Goal: Task Accomplishment & Management: Manage account settings

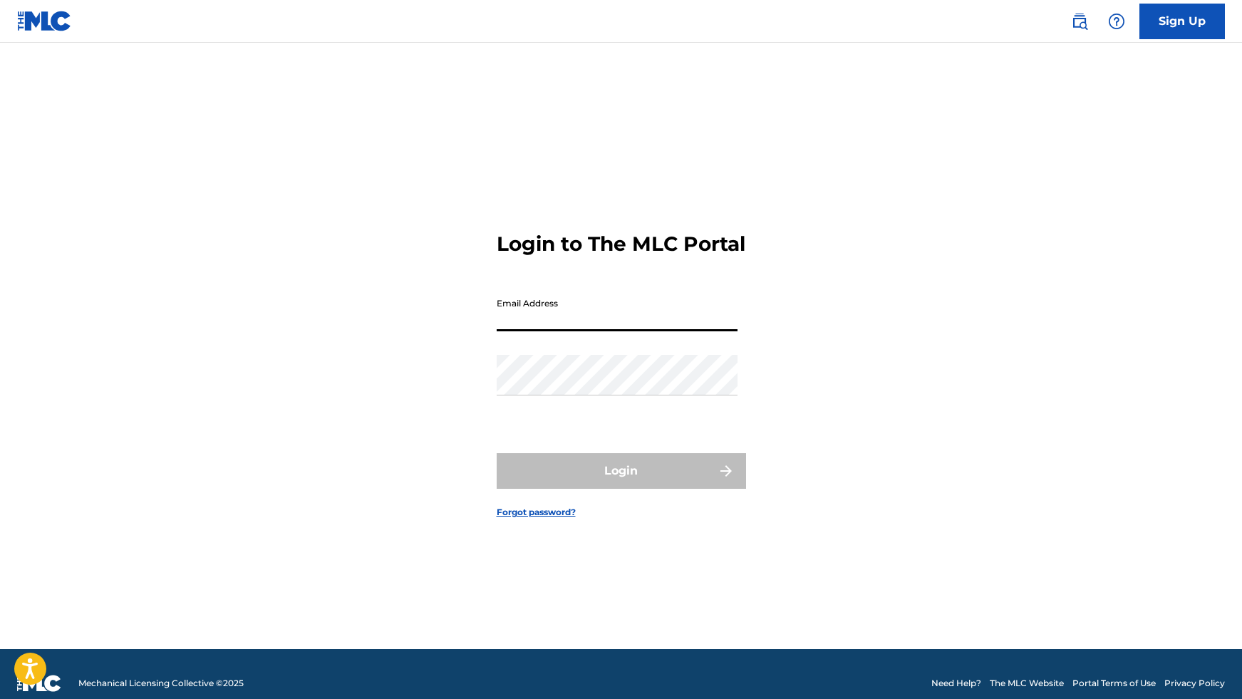
type input "[EMAIL_ADDRESS][DOMAIN_NAME]"
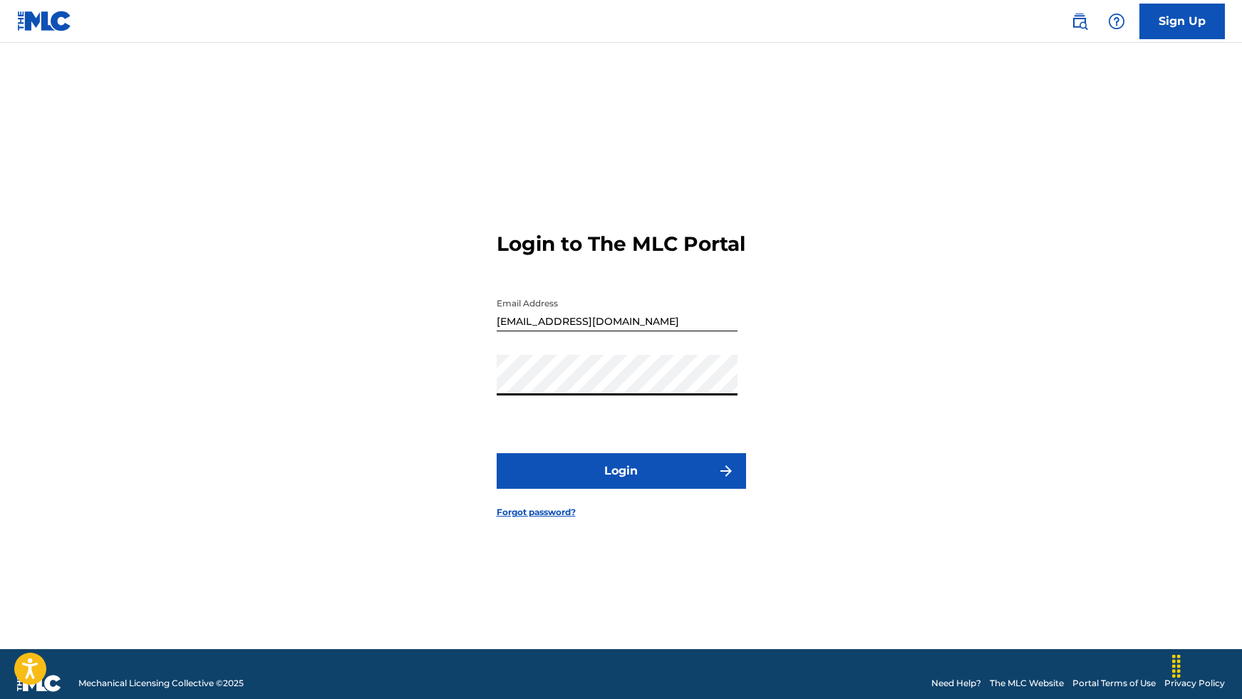
click at [654, 489] on button "Login" at bounding box center [621, 471] width 249 height 36
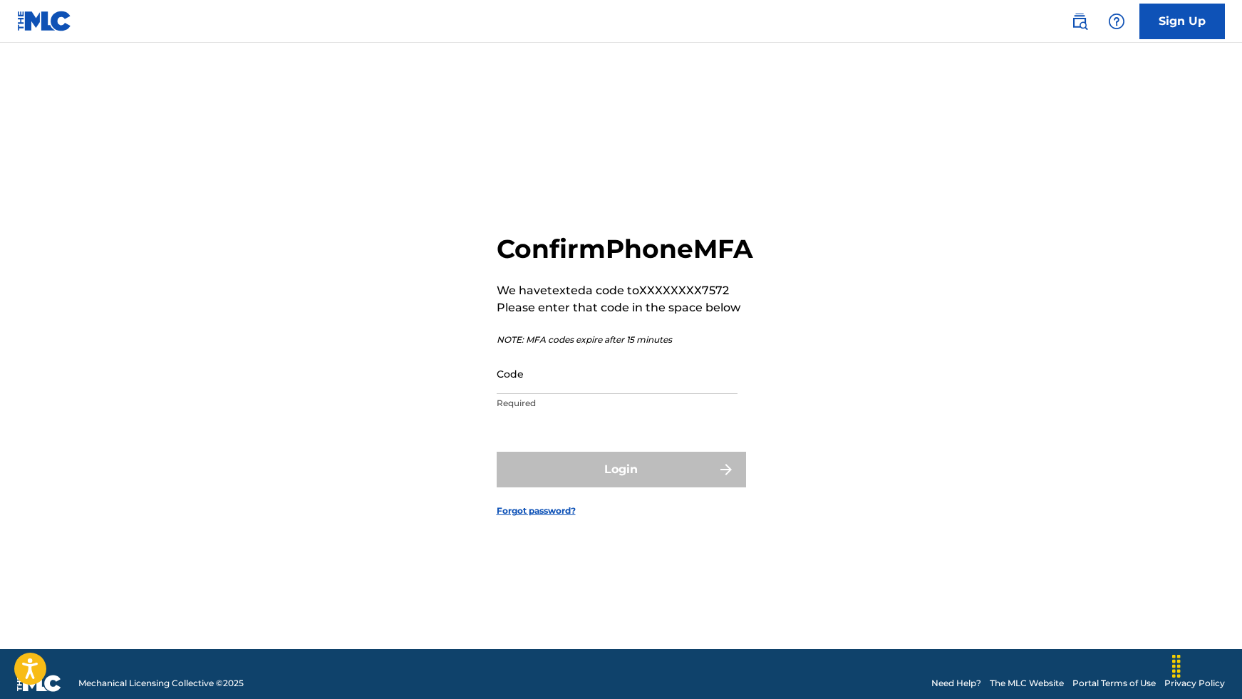
click at [554, 388] on input "Code" at bounding box center [617, 373] width 241 height 41
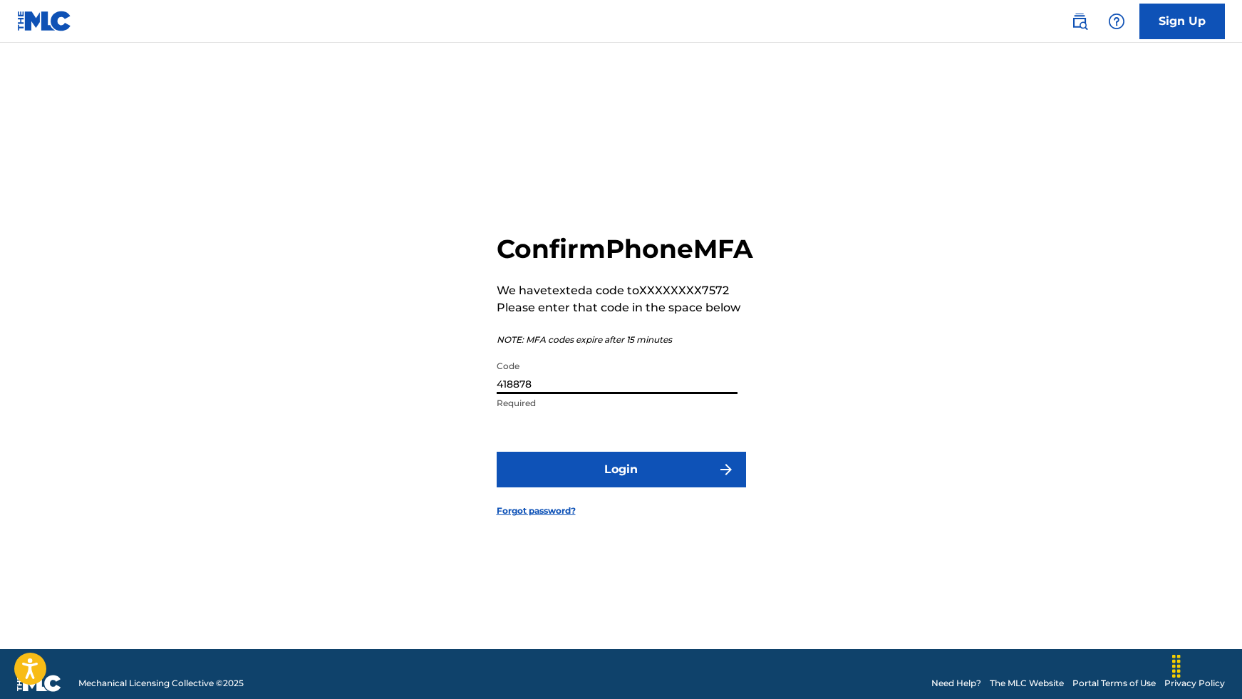
type input "418878"
click at [612, 487] on button "Login" at bounding box center [621, 470] width 249 height 36
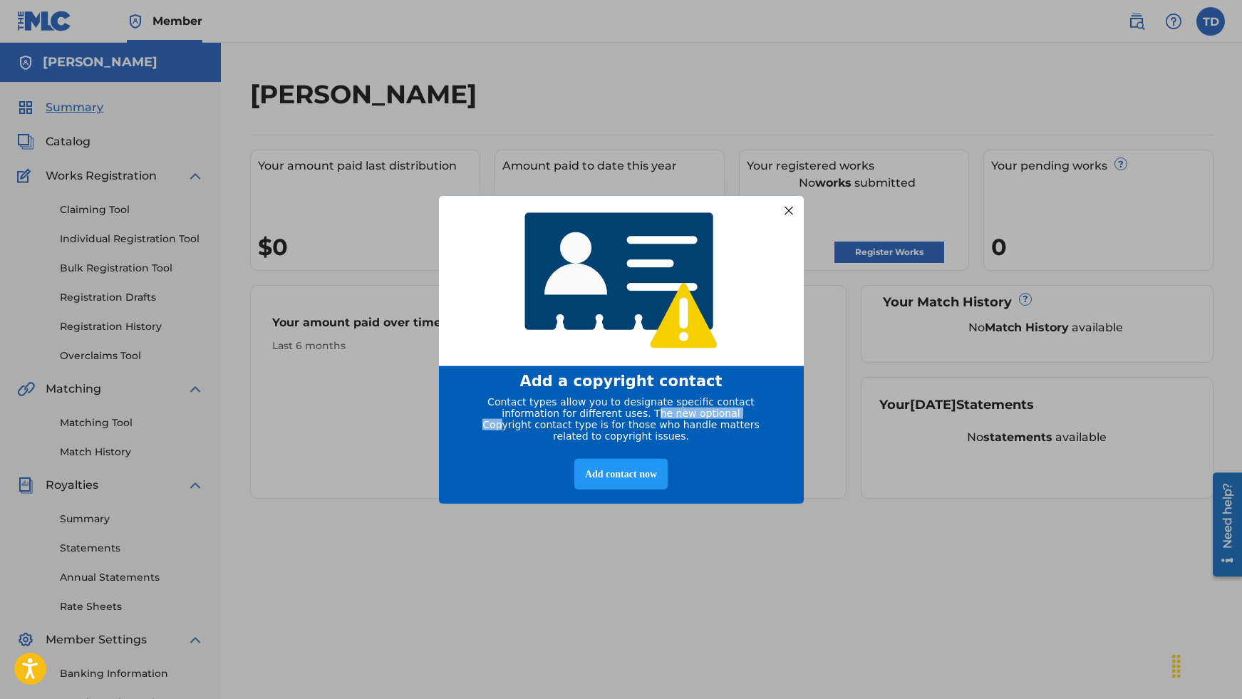
drag, startPoint x: 630, startPoint y: 412, endPoint x: 724, endPoint y: 408, distance: 94.2
click at [724, 408] on span "Contact types allow you to designate specific contact information for different…" at bounding box center [620, 419] width 277 height 46
click at [728, 410] on span "Contact types allow you to designate specific contact information for different…" at bounding box center [620, 419] width 277 height 46
click at [659, 475] on div "Add contact now" at bounding box center [620, 474] width 93 height 31
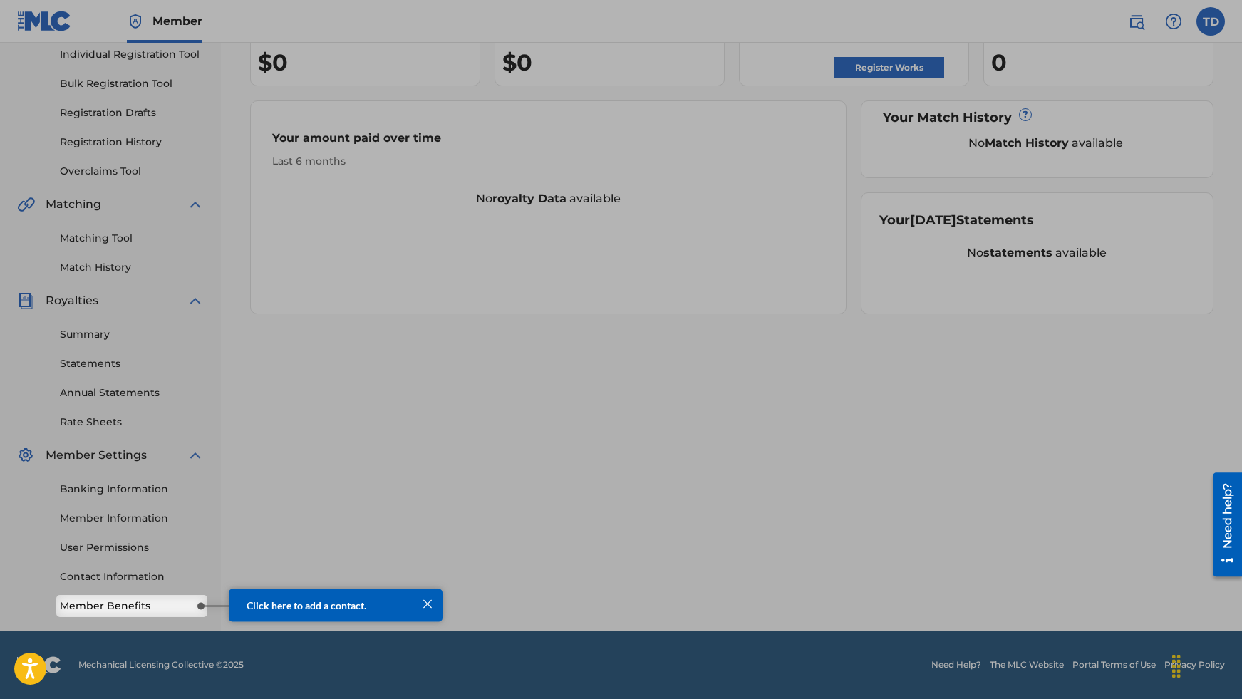
click at [274, 609] on span "Click here to add a contact." at bounding box center [307, 605] width 120 height 12
click at [135, 608] on link "Member Benefits" at bounding box center [132, 606] width 144 height 15
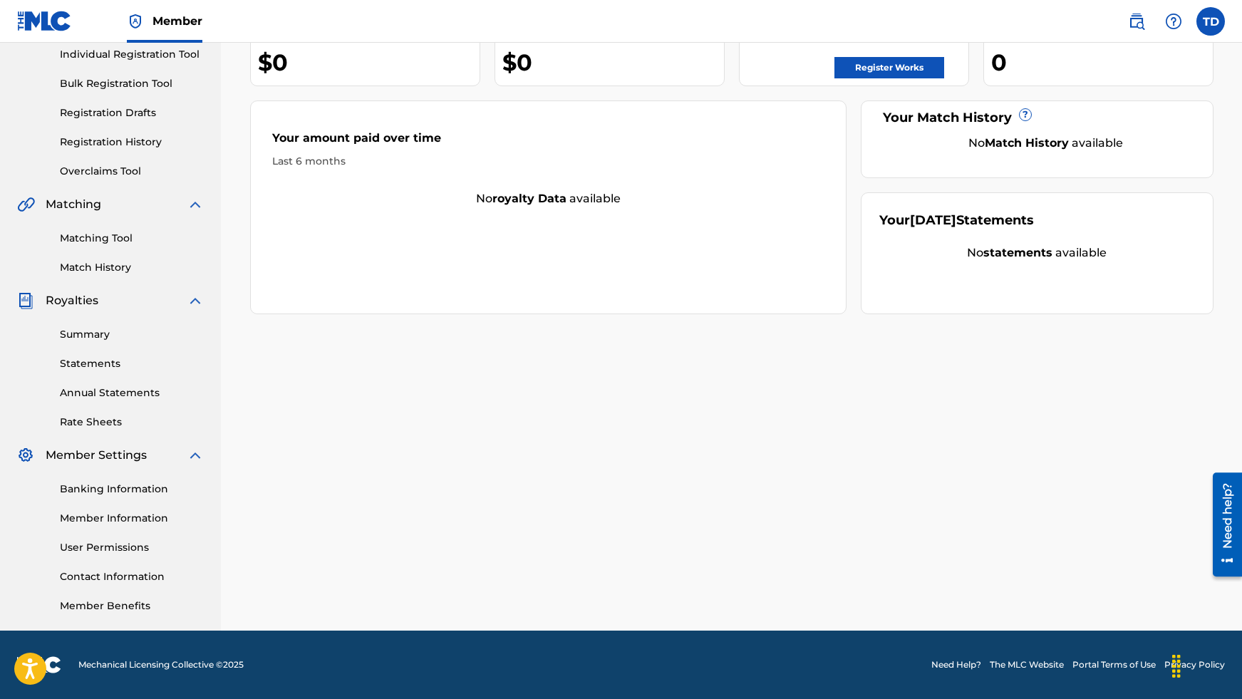
click at [516, 468] on div "[PERSON_NAME] Your amount paid last distribution $0 Amount paid to date this ye…" at bounding box center [732, 262] width 998 height 737
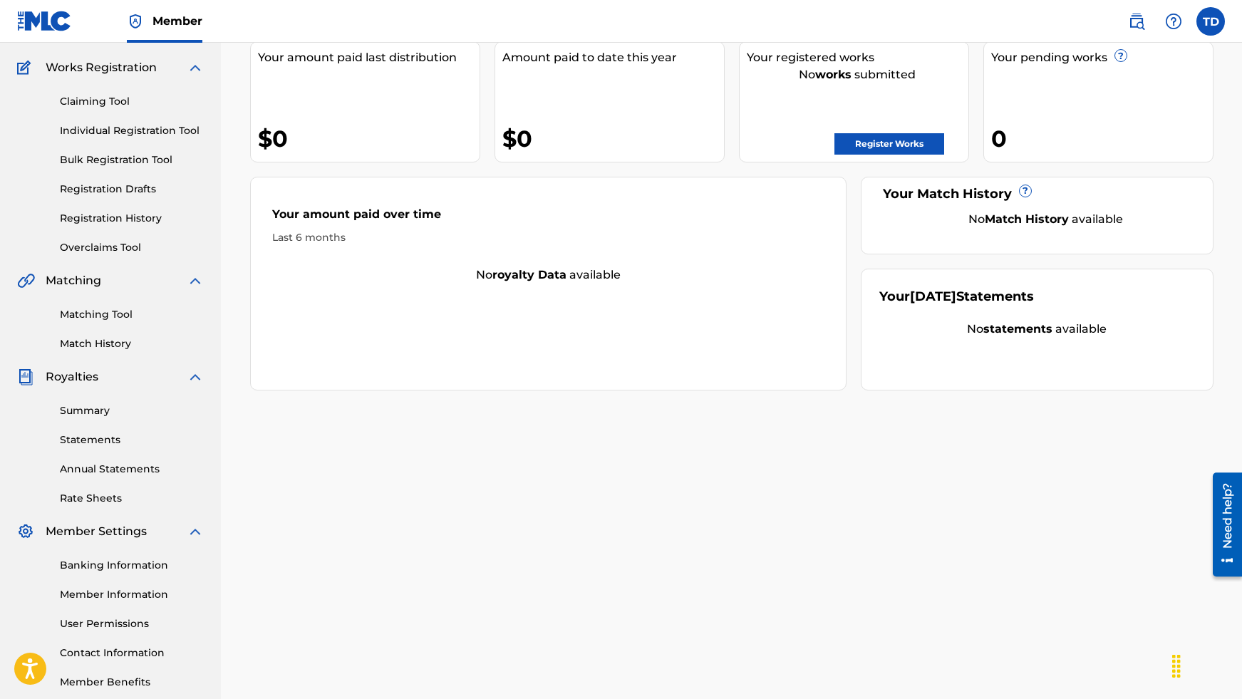
scroll to position [185, 0]
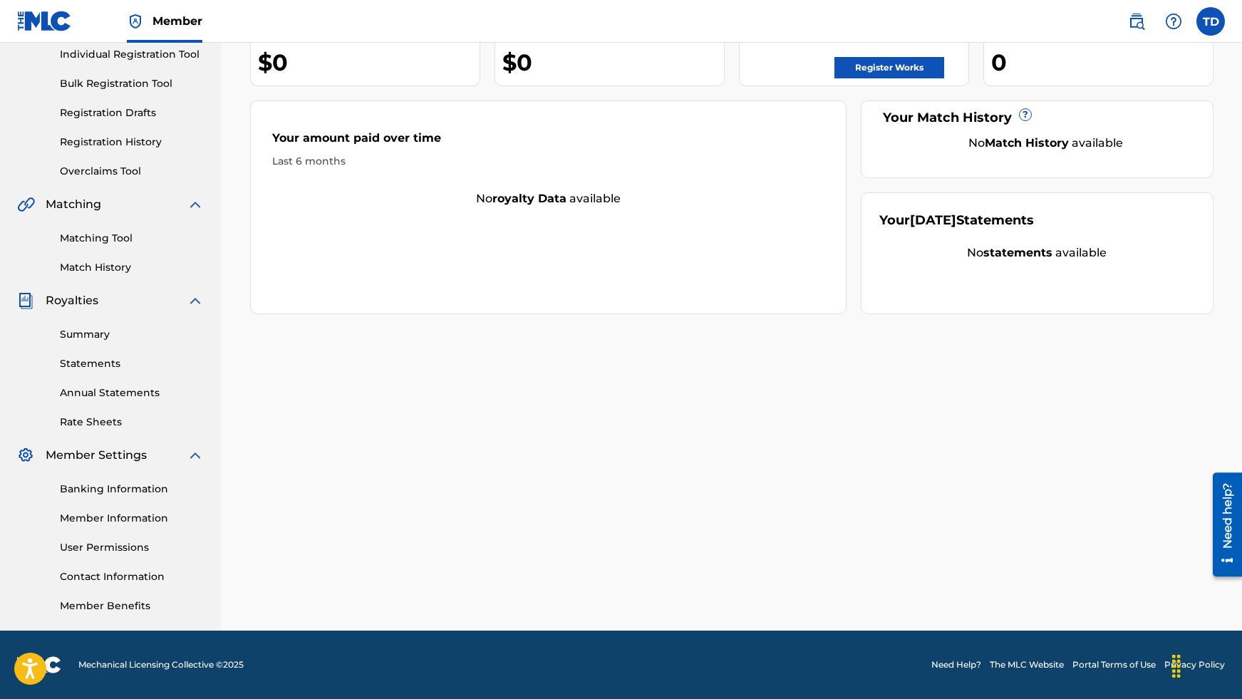
click at [100, 492] on link "Banking Information" at bounding box center [132, 489] width 144 height 15
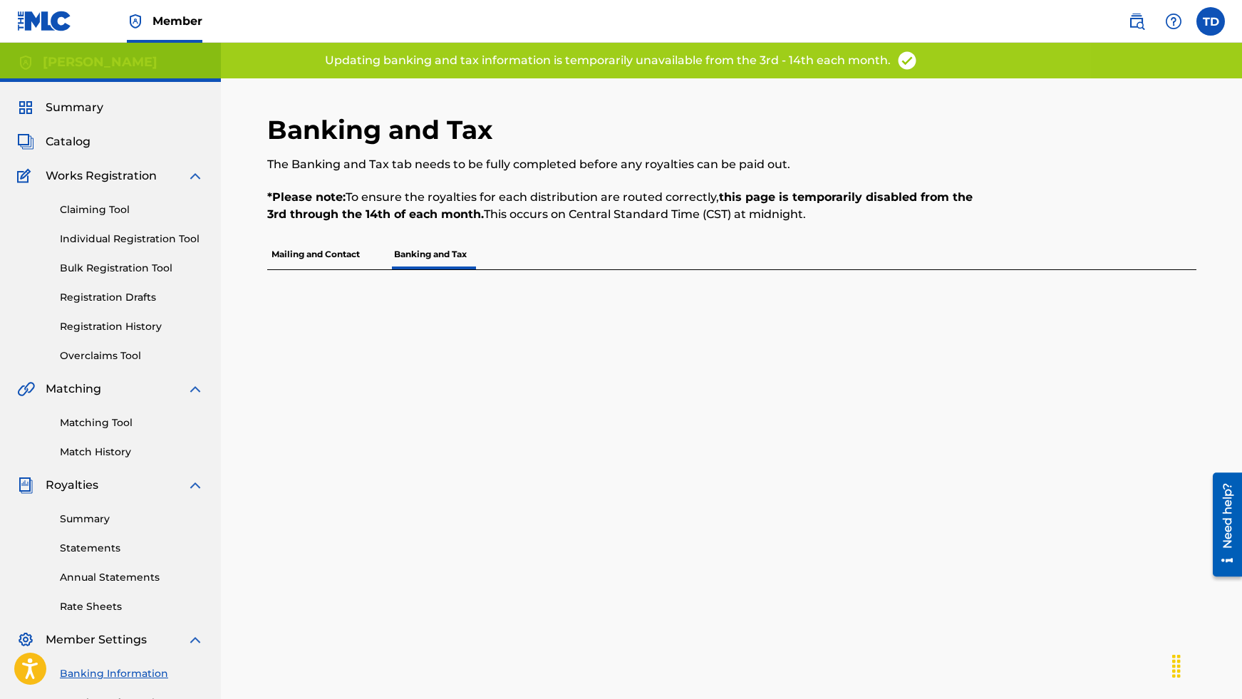
click at [434, 519] on div "Banking and Tax The Banking and Tax tab needs to be fully completed before any …" at bounding box center [732, 482] width 964 height 737
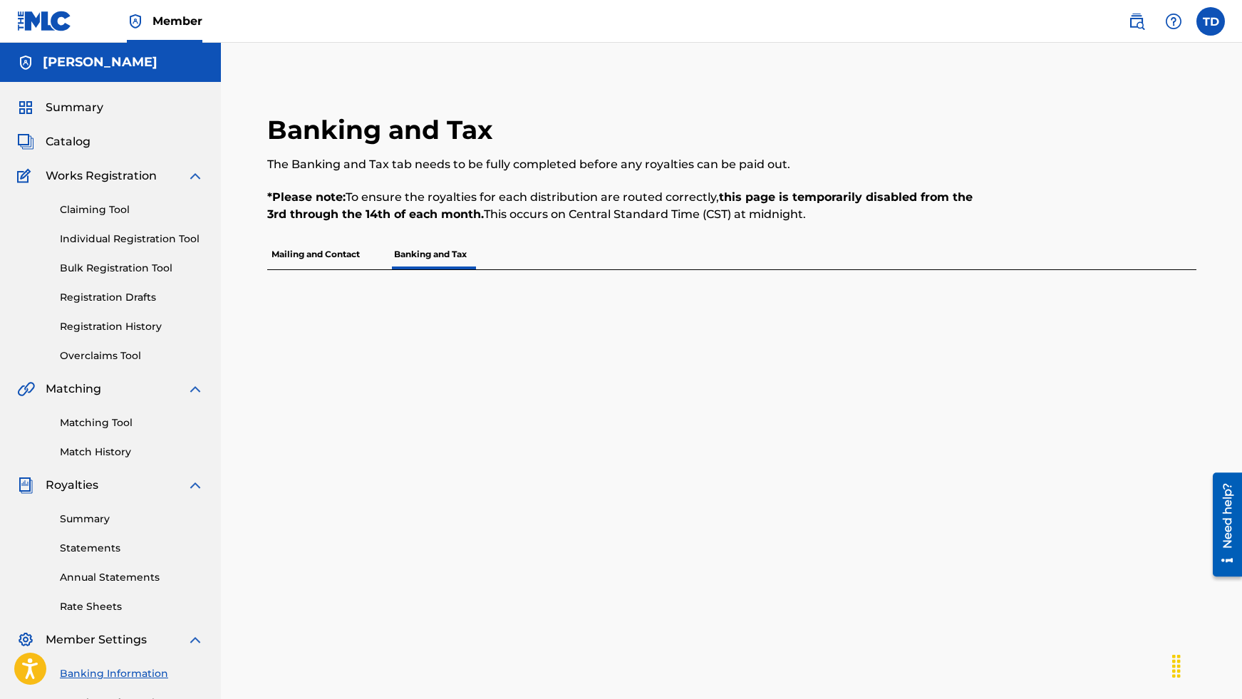
click at [641, 587] on div "Banking and Tax The Banking and Tax tab needs to be fully completed before any …" at bounding box center [732, 482] width 964 height 737
click at [61, 145] on span "Catalog" at bounding box center [68, 141] width 45 height 17
